Goal: Information Seeking & Learning: Learn about a topic

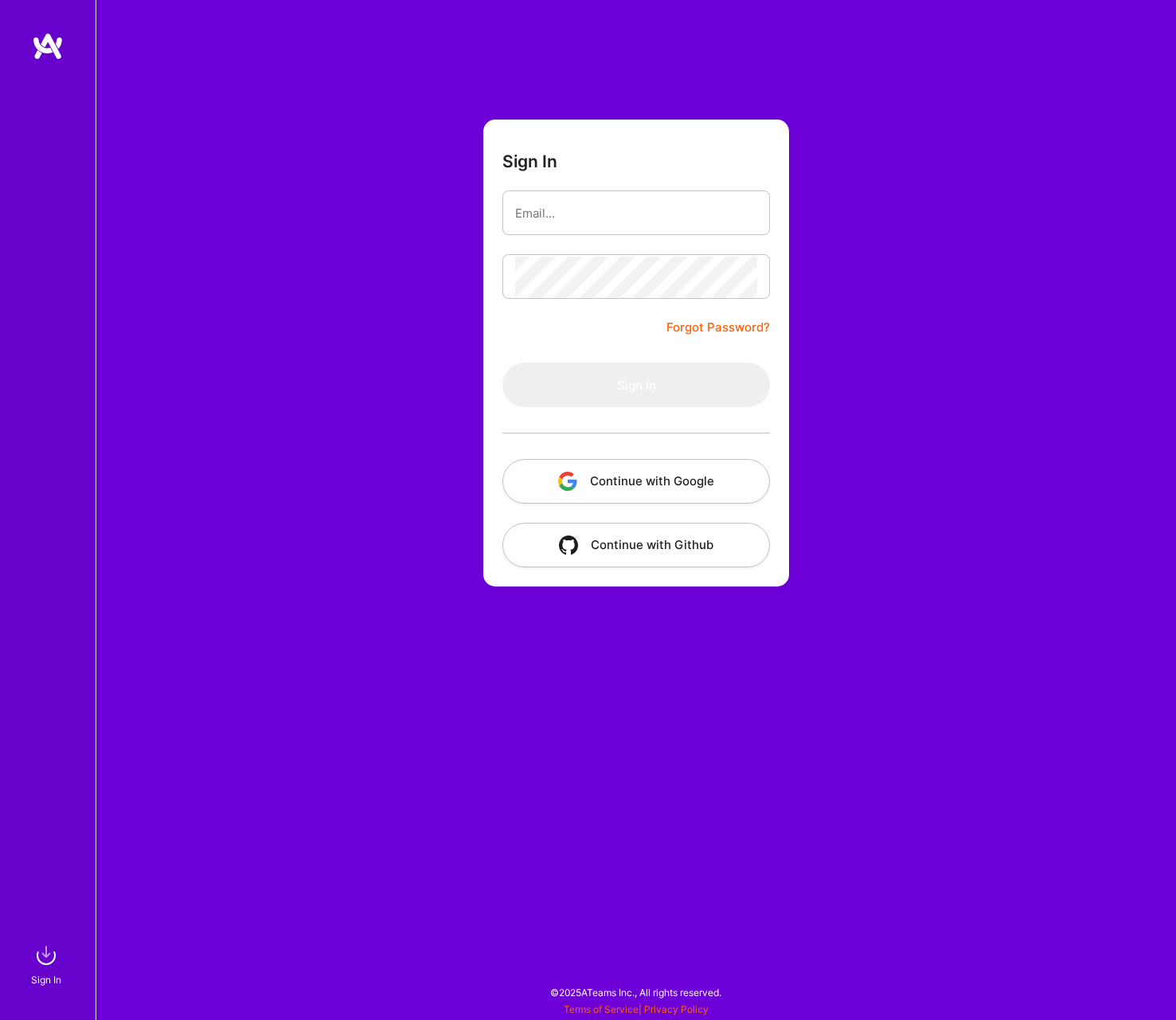
click at [572, 205] on input "email" at bounding box center [637, 213] width 242 height 41
type input "[EMAIL_ADDRESS][DOMAIN_NAME]"
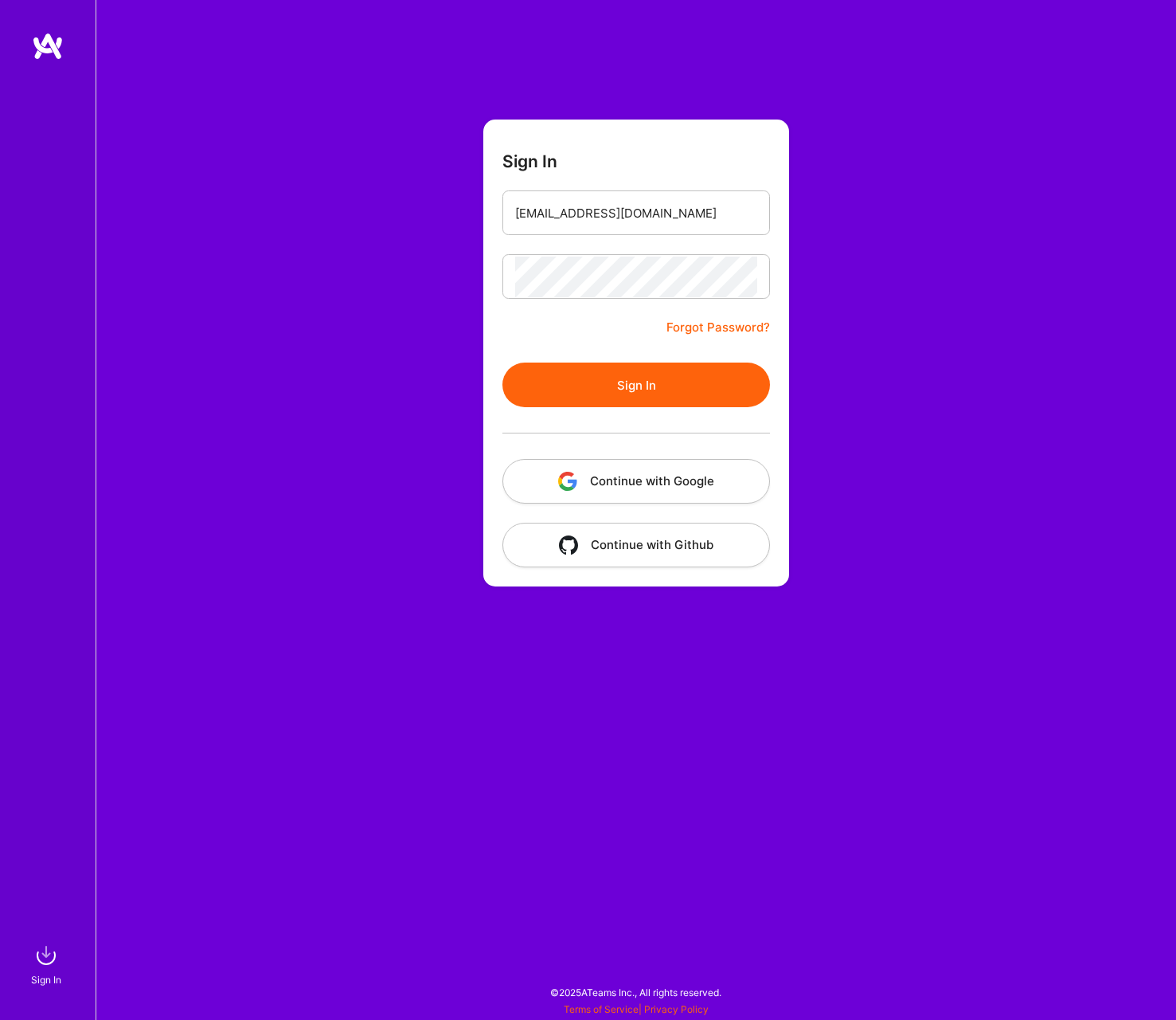
click at [615, 378] on button "Sign In" at bounding box center [637, 385] width 268 height 45
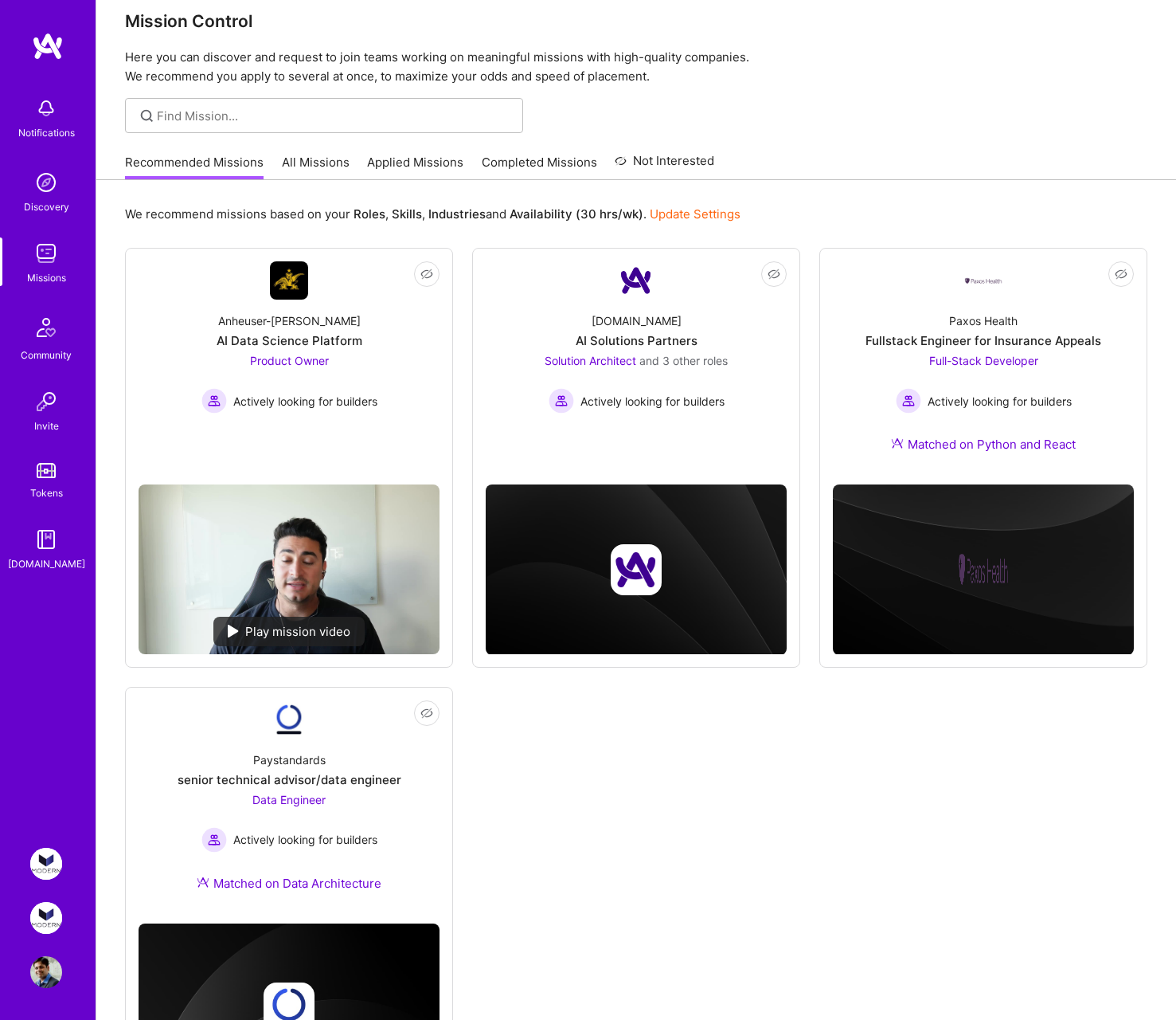
scroll to position [25, 0]
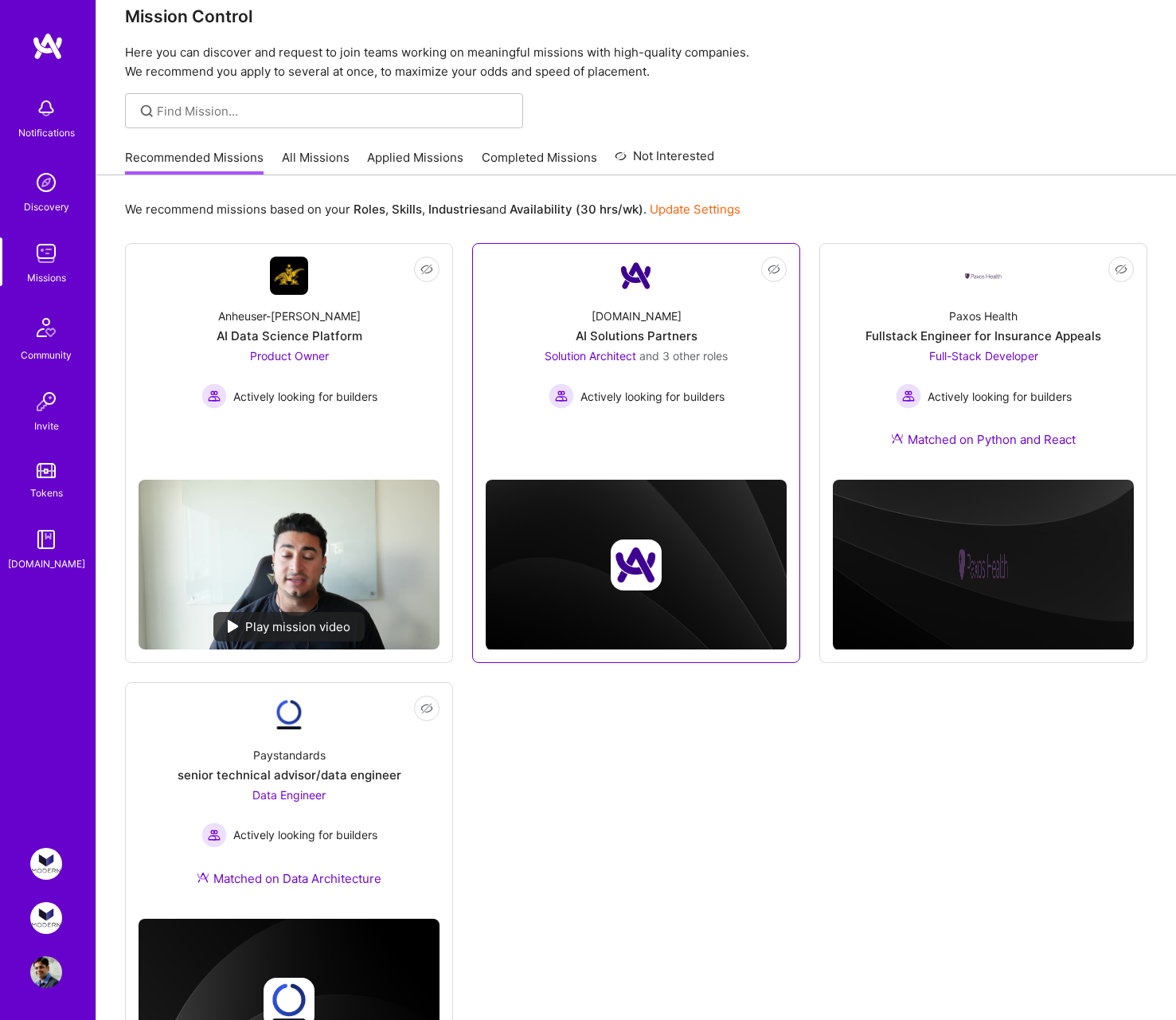
click at [698, 442] on link "Not Interested [DOMAIN_NAME] AI Solutions Partners Solution Architect and 3 oth…" at bounding box center [636, 352] width 301 height 190
